Goal: Download file/media

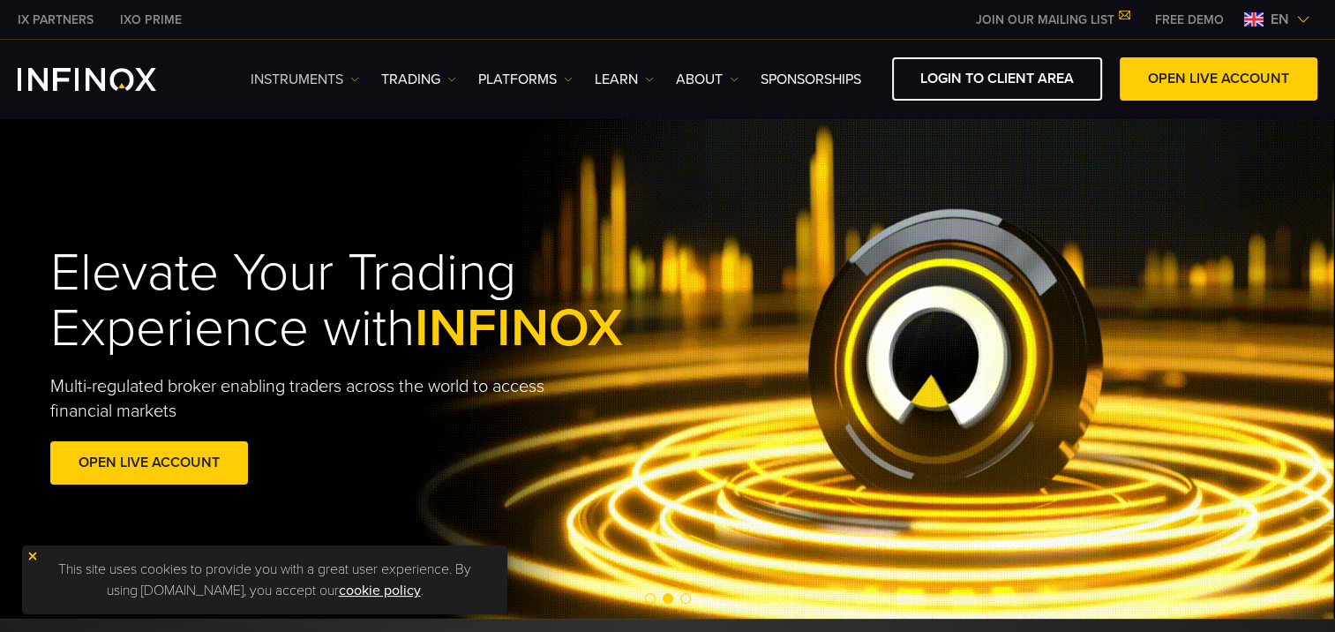
click at [293, 76] on link "Instruments" at bounding box center [305, 79] width 109 height 21
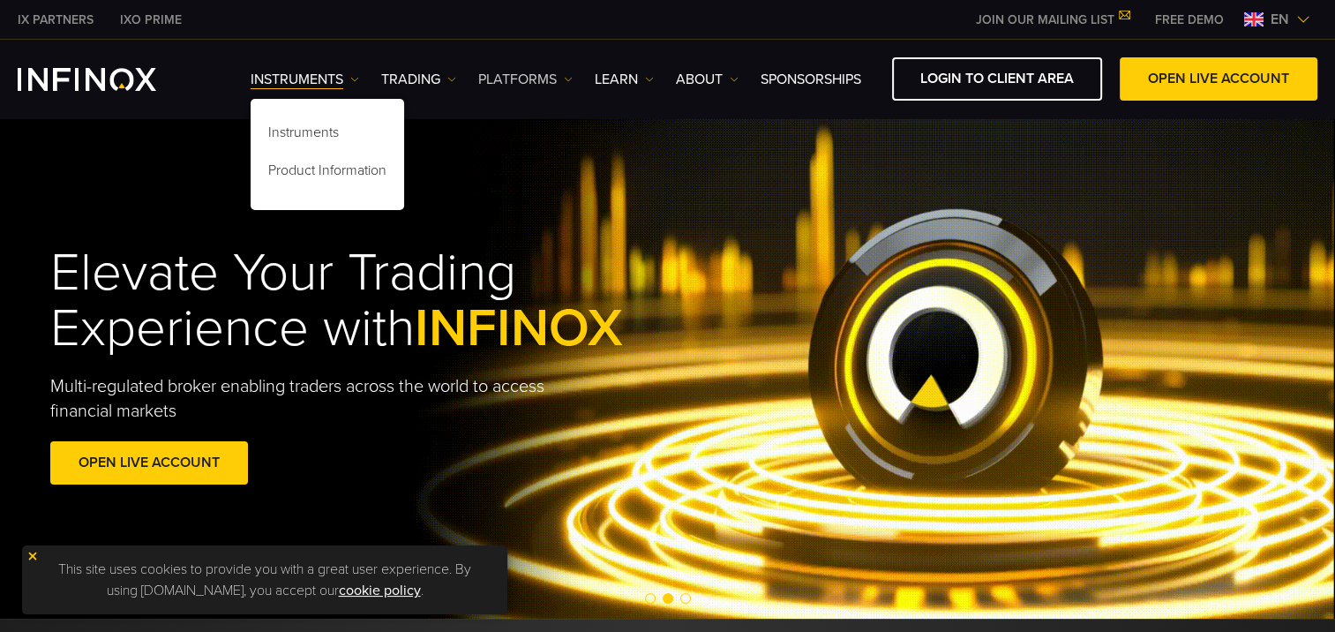
drag, startPoint x: 534, startPoint y: 79, endPoint x: 544, endPoint y: 80, distance: 9.9
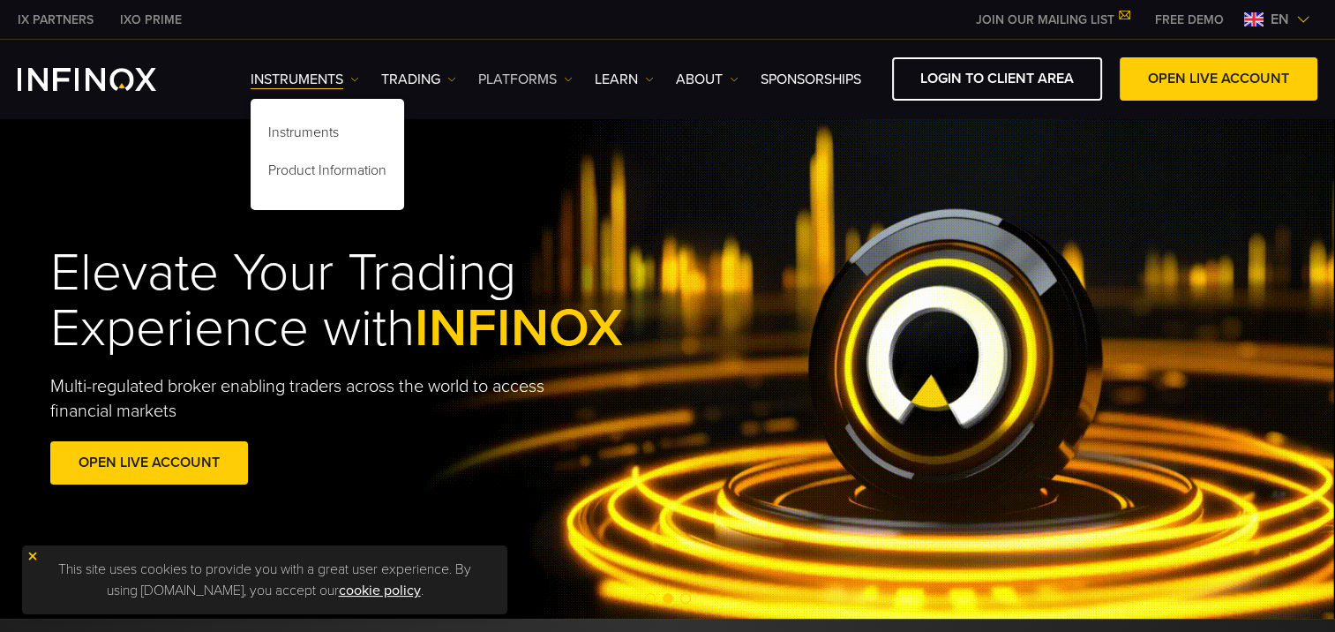
click at [534, 79] on link "PLATFORMS" at bounding box center [525, 79] width 94 height 21
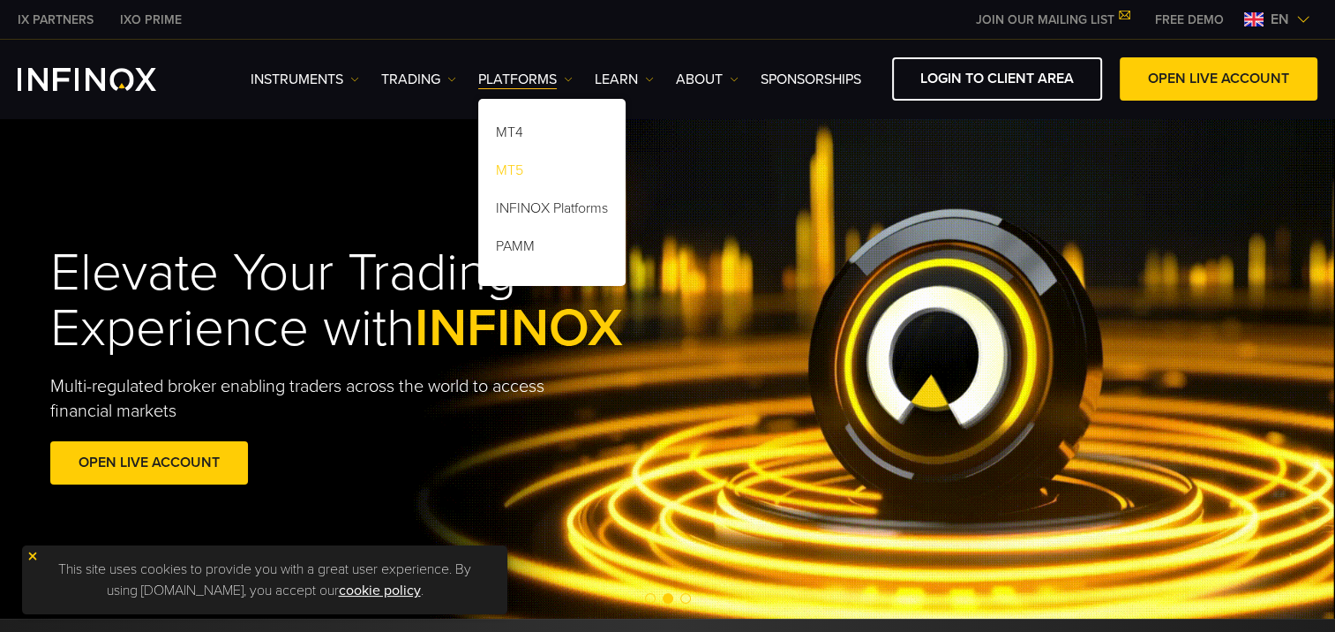
click at [519, 171] on link "MT5" at bounding box center [551, 173] width 147 height 38
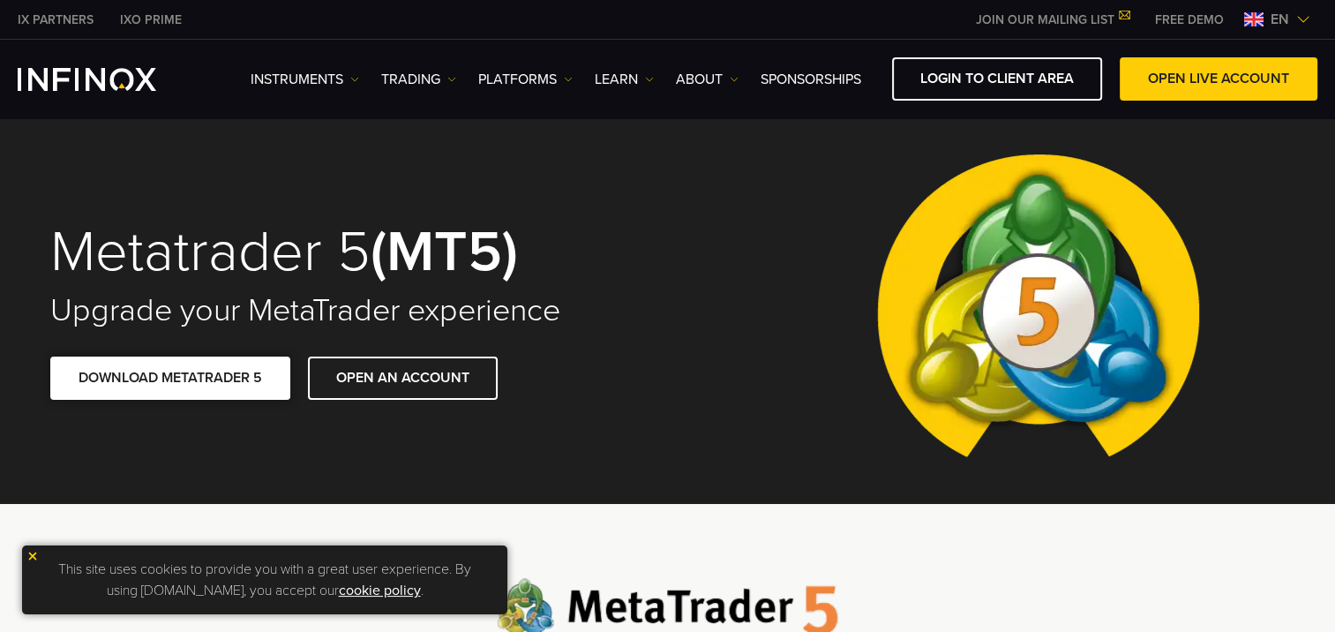
click at [229, 379] on link "DOWNLOAD METATRADER 5" at bounding box center [170, 377] width 240 height 43
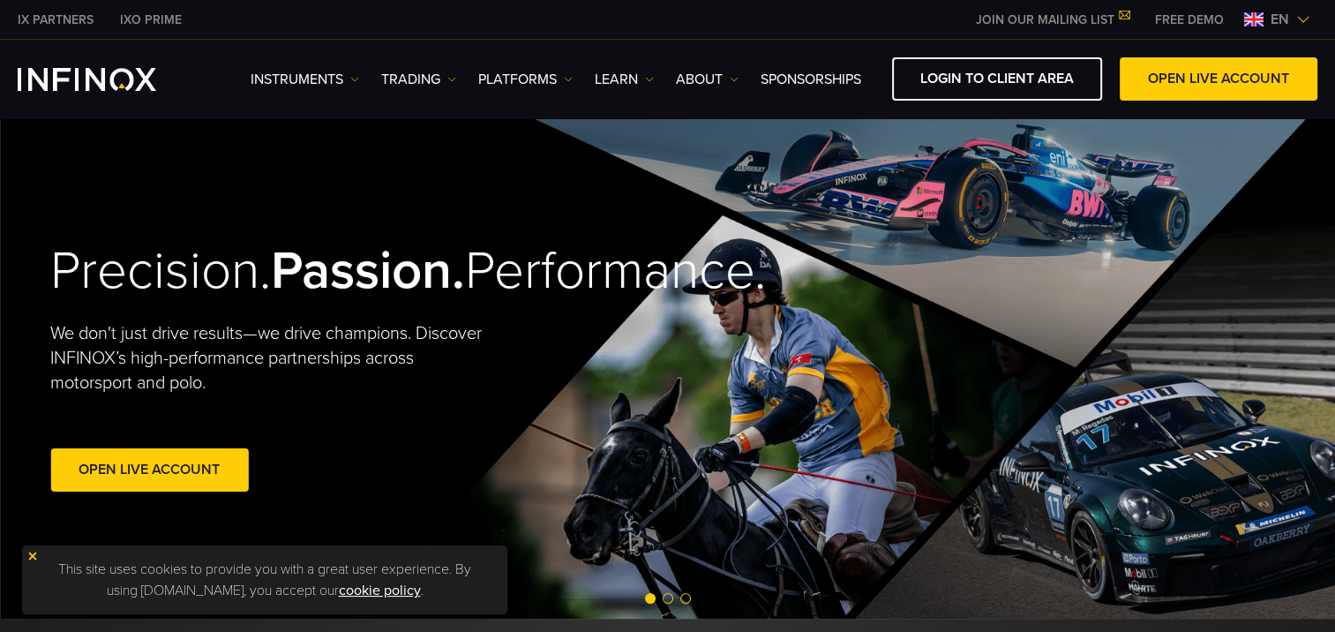
click at [1225, 261] on div "Precision. Passion. Performance. We don't just drive results—we drive champions…" at bounding box center [668, 367] width 1271 height 501
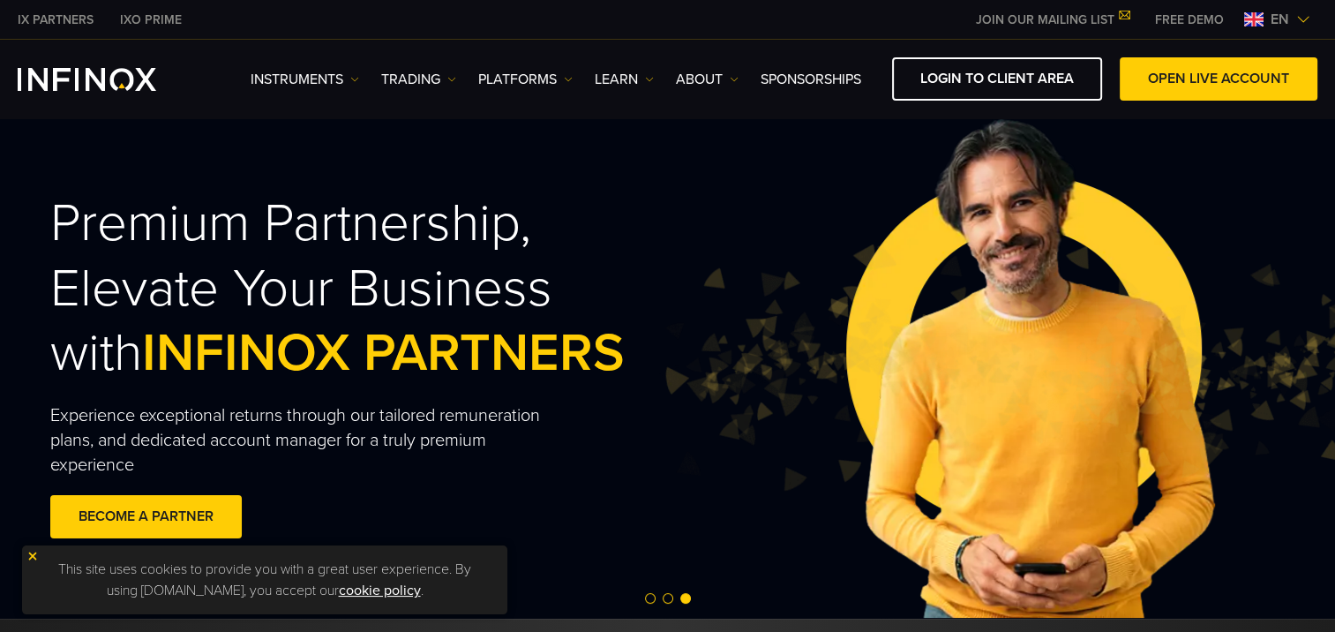
click at [1297, 11] on div "en" at bounding box center [1277, 19] width 80 height 21
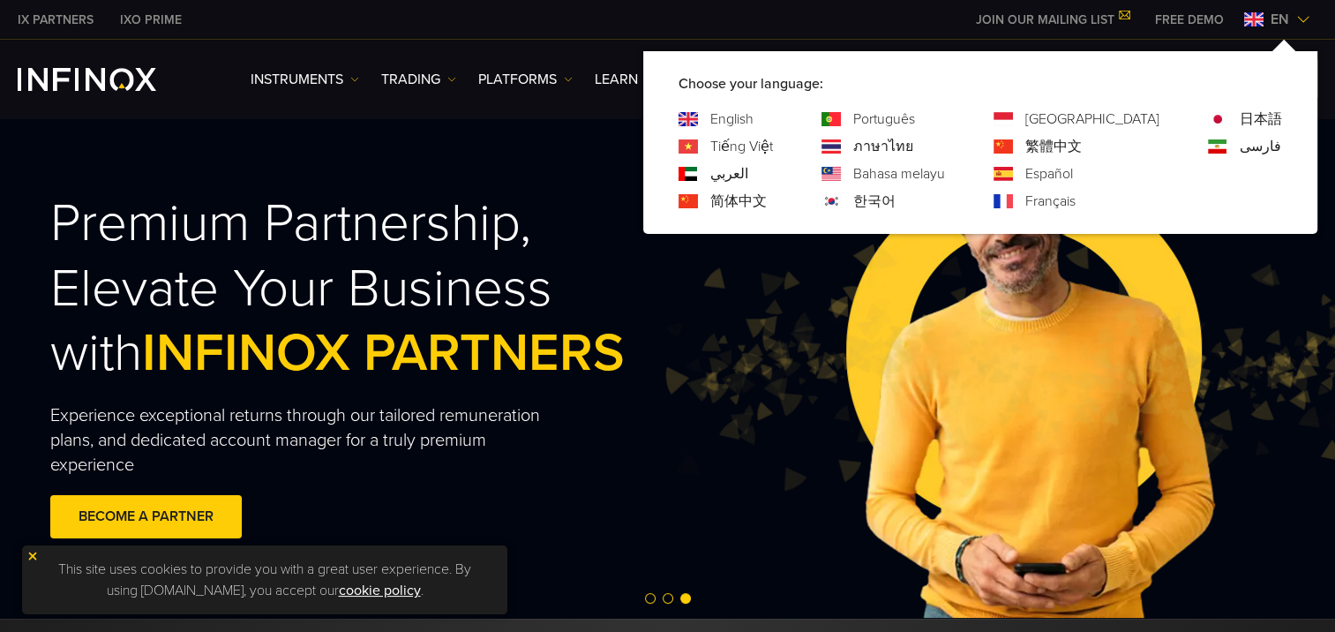
click at [896, 207] on link "한국어" at bounding box center [874, 201] width 42 height 21
